Goal: Information Seeking & Learning: Learn about a topic

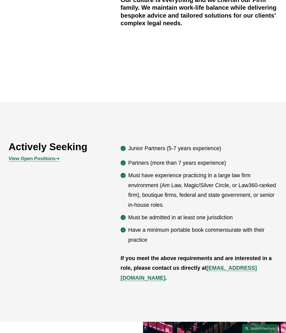
scroll to position [255, 0]
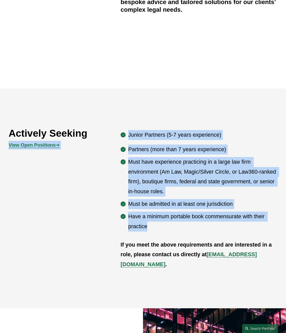
drag, startPoint x: 167, startPoint y: 231, endPoint x: 104, endPoint y: 147, distance: 105.4
click at [104, 147] on div "Actively Seeking View Open Positions ➔ Junior Partners (5-7 years experience) P…" at bounding box center [143, 198] width 286 height 142
drag, startPoint x: 104, startPoint y: 147, endPoint x: 146, endPoint y: 160, distance: 43.7
copy div "View Open Positions ➔ Junior Partners (5-7 years experience) Partners (more tha…"
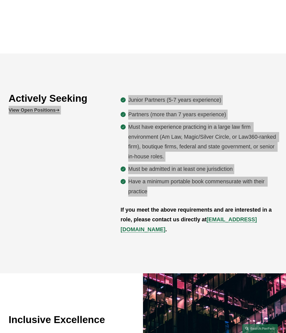
scroll to position [247, 0]
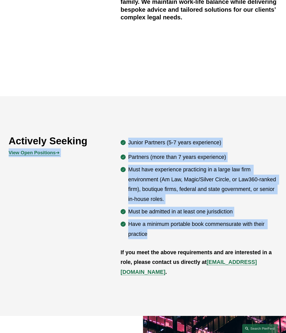
click at [42, 155] on strong "View Open Positions" at bounding box center [32, 152] width 47 height 5
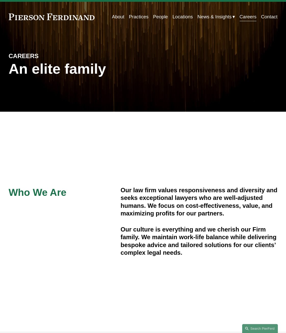
scroll to position [0, 0]
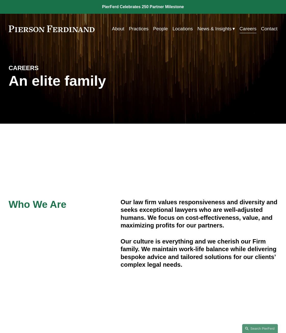
click at [118, 28] on link "About" at bounding box center [118, 28] width 12 height 9
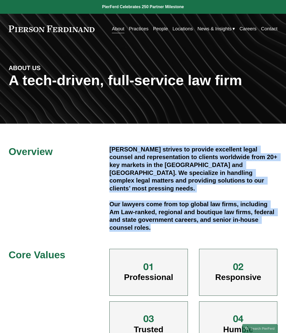
drag, startPoint x: 111, startPoint y: 148, endPoint x: 210, endPoint y: 222, distance: 123.4
click at [210, 222] on div "Pierson Ferdinand strives to provide excellent legal counsel and representation…" at bounding box center [193, 189] width 168 height 86
drag, startPoint x: 210, startPoint y: 222, endPoint x: 188, endPoint y: 166, distance: 60.6
copy div "Pierson Ferdinand strives to provide excellent legal counsel and representation…"
click at [206, 220] on h4 "Our lawyers come from top global law firms, including Am Law-ranked, regional a…" at bounding box center [193, 216] width 168 height 31
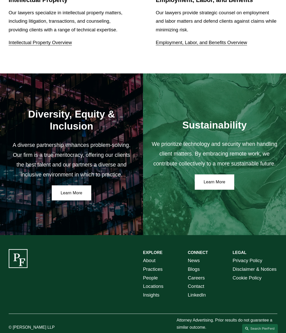
scroll to position [696, 0]
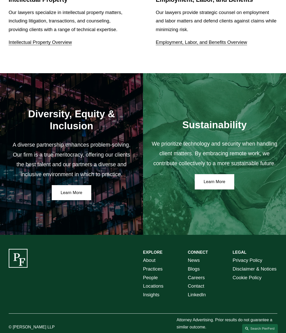
click at [191, 273] on link "Careers" at bounding box center [196, 277] width 17 height 9
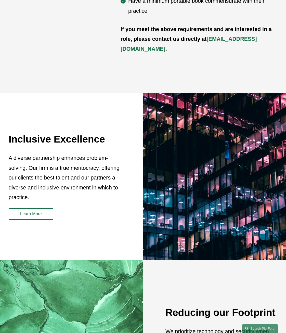
scroll to position [485, 0]
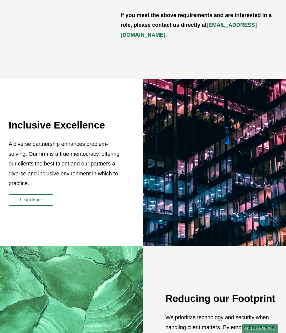
click at [36, 204] on link "Learn More" at bounding box center [31, 199] width 45 height 11
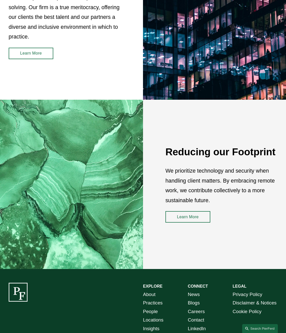
scroll to position [638, 0]
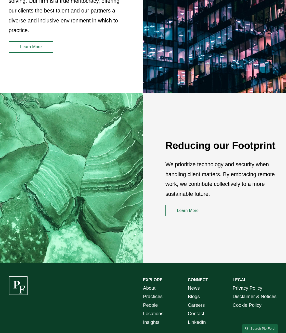
click at [187, 211] on link "Learn More" at bounding box center [188, 210] width 45 height 11
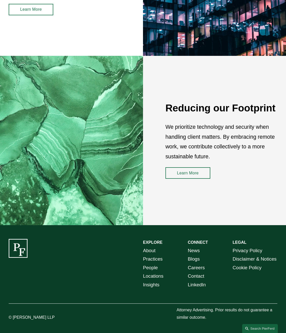
scroll to position [681, 0]
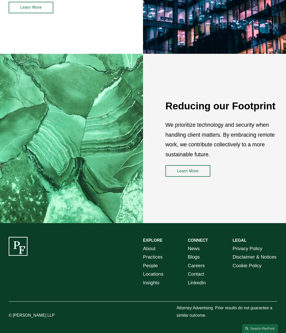
click at [195, 261] on link "Blogs" at bounding box center [194, 257] width 12 height 9
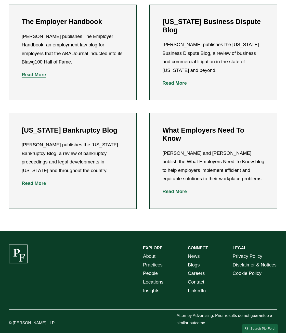
scroll to position [150, 0]
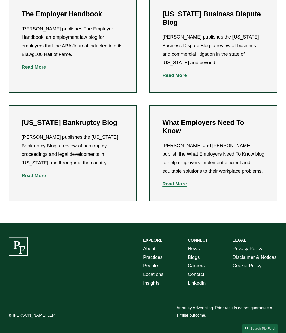
click at [199, 265] on link "Careers" at bounding box center [196, 265] width 17 height 9
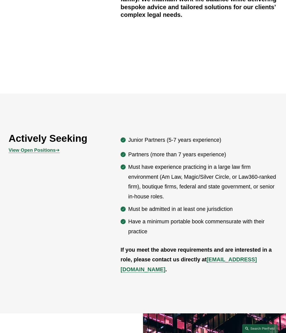
scroll to position [247, 0]
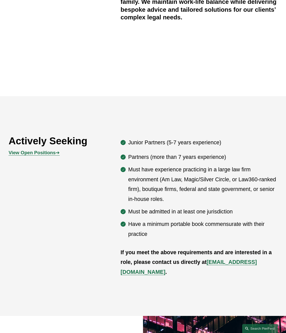
click at [38, 155] on strong "View Open Positions" at bounding box center [32, 152] width 47 height 5
